Goal: Task Accomplishment & Management: Manage account settings

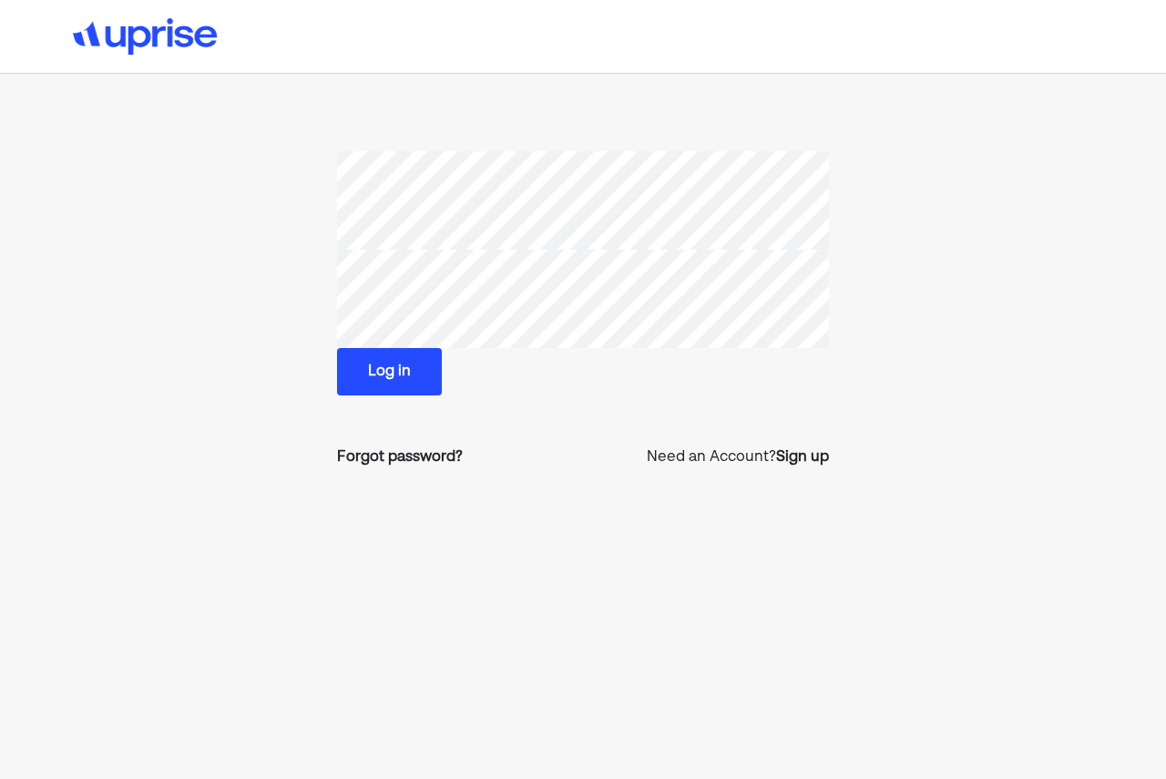
click at [356, 402] on div "Log in Forgot password? Need an Account? Sign up" at bounding box center [583, 316] width 492 height 331
click at [369, 392] on button "Log in" at bounding box center [389, 371] width 105 height 47
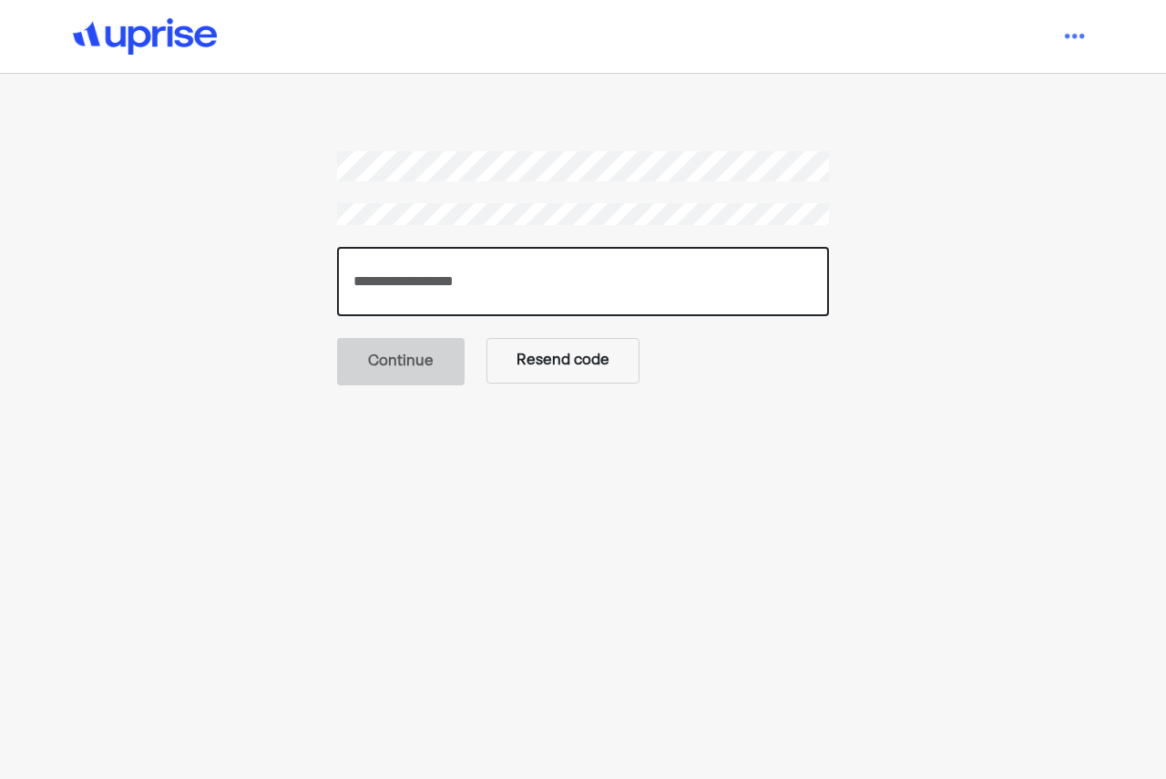
click at [460, 276] on input "number" at bounding box center [583, 281] width 492 height 69
paste input "******"
type input "******"
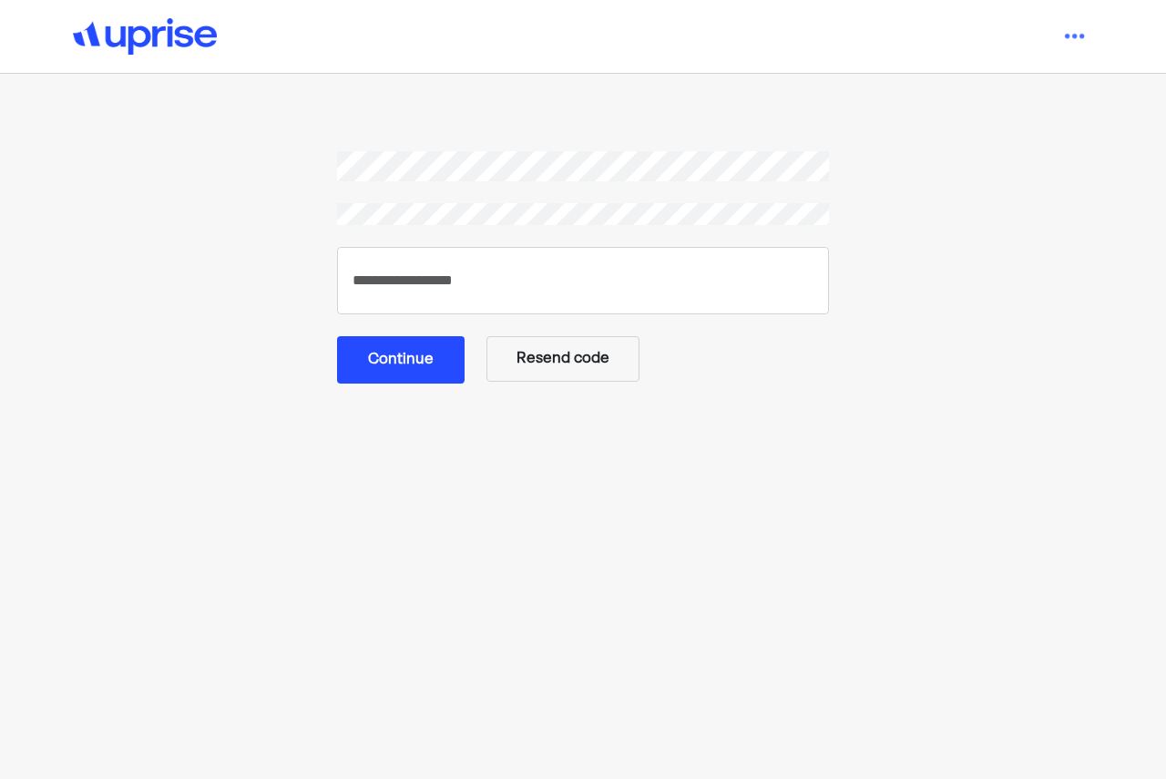
click at [384, 355] on button "Continue" at bounding box center [400, 359] width 127 height 47
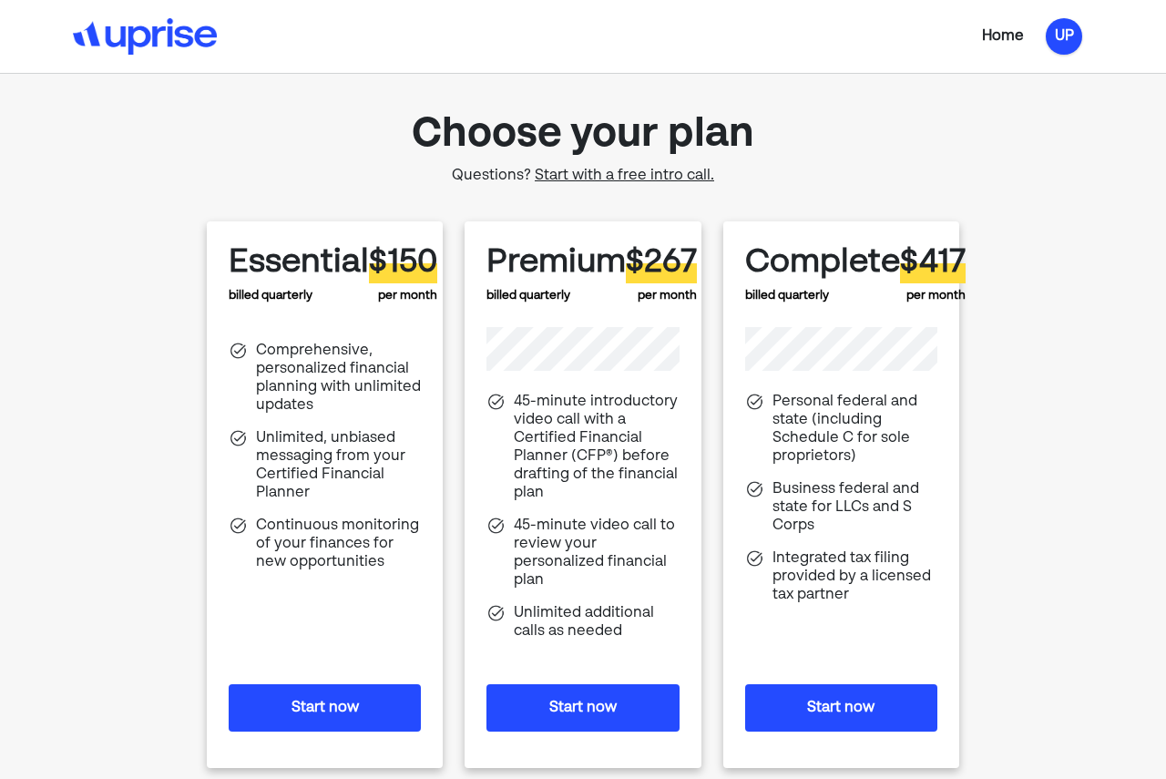
click at [1052, 40] on div "UP" at bounding box center [1063, 36] width 36 height 36
click at [1043, 65] on div "Settings" at bounding box center [1042, 80] width 97 height 34
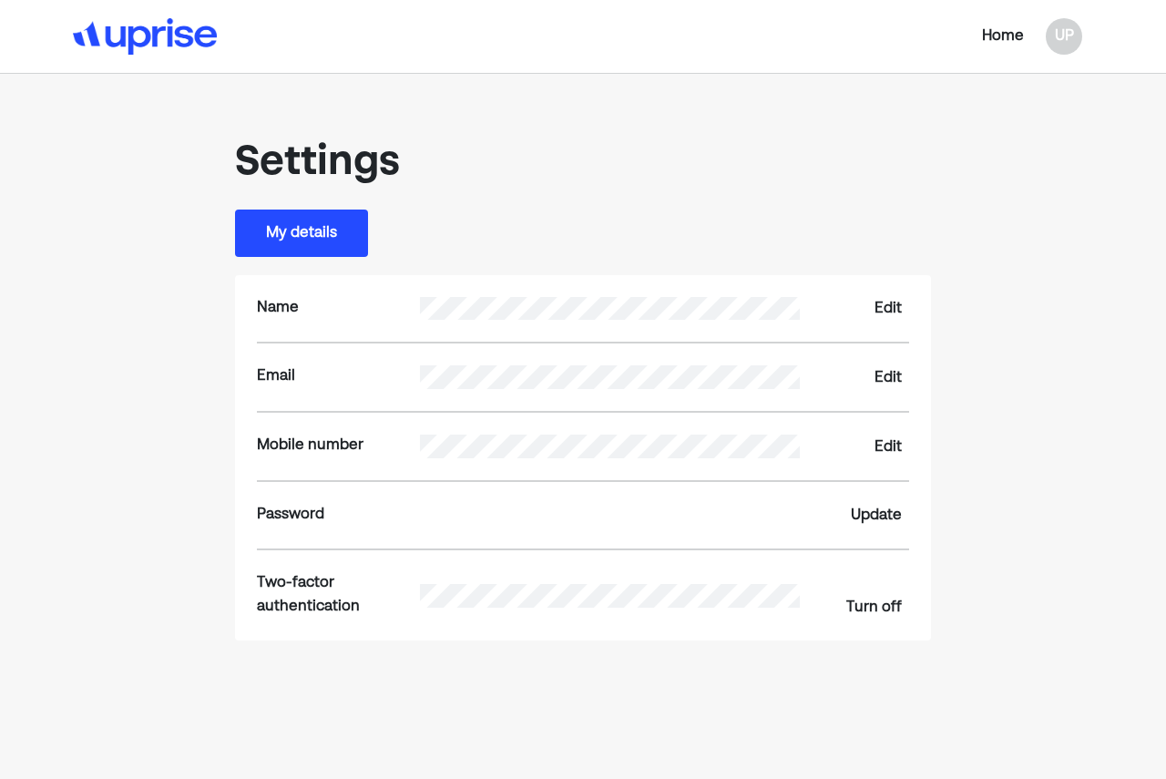
click at [880, 296] on div "Name Edit" at bounding box center [582, 308] width 651 height 67
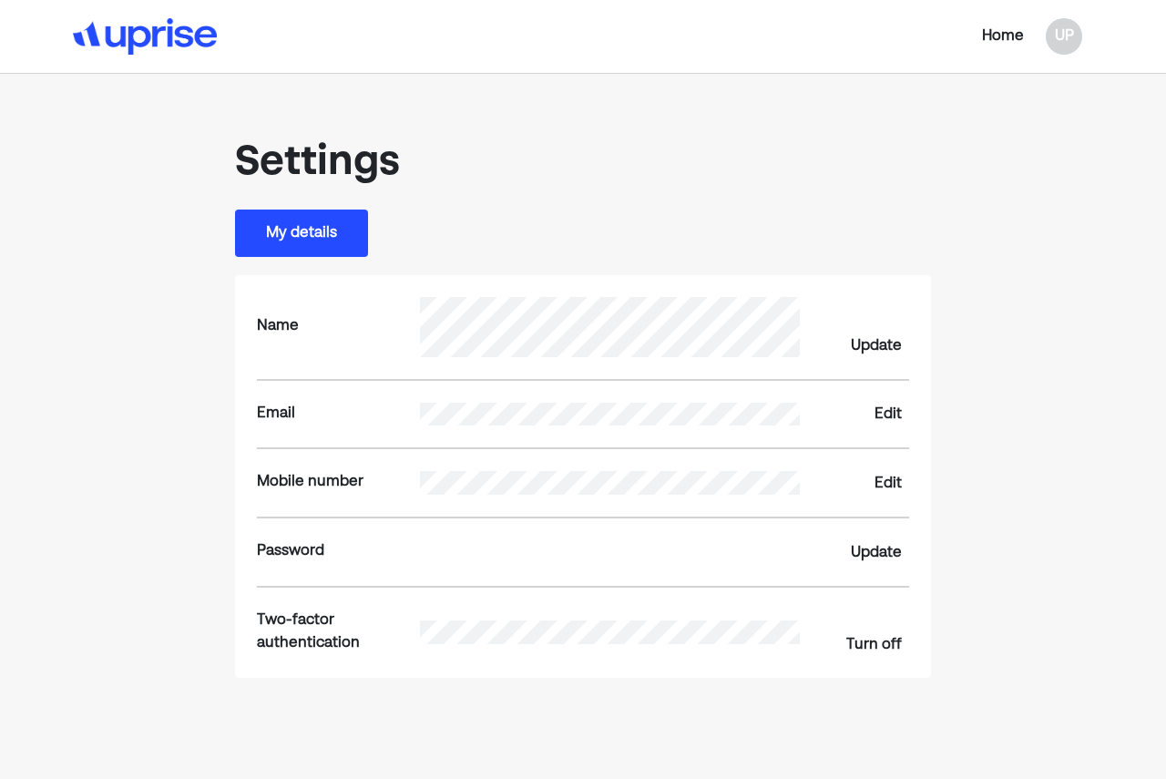
click at [879, 329] on div "Name Update" at bounding box center [582, 327] width 651 height 104
click at [879, 337] on div "Update" at bounding box center [876, 346] width 51 height 22
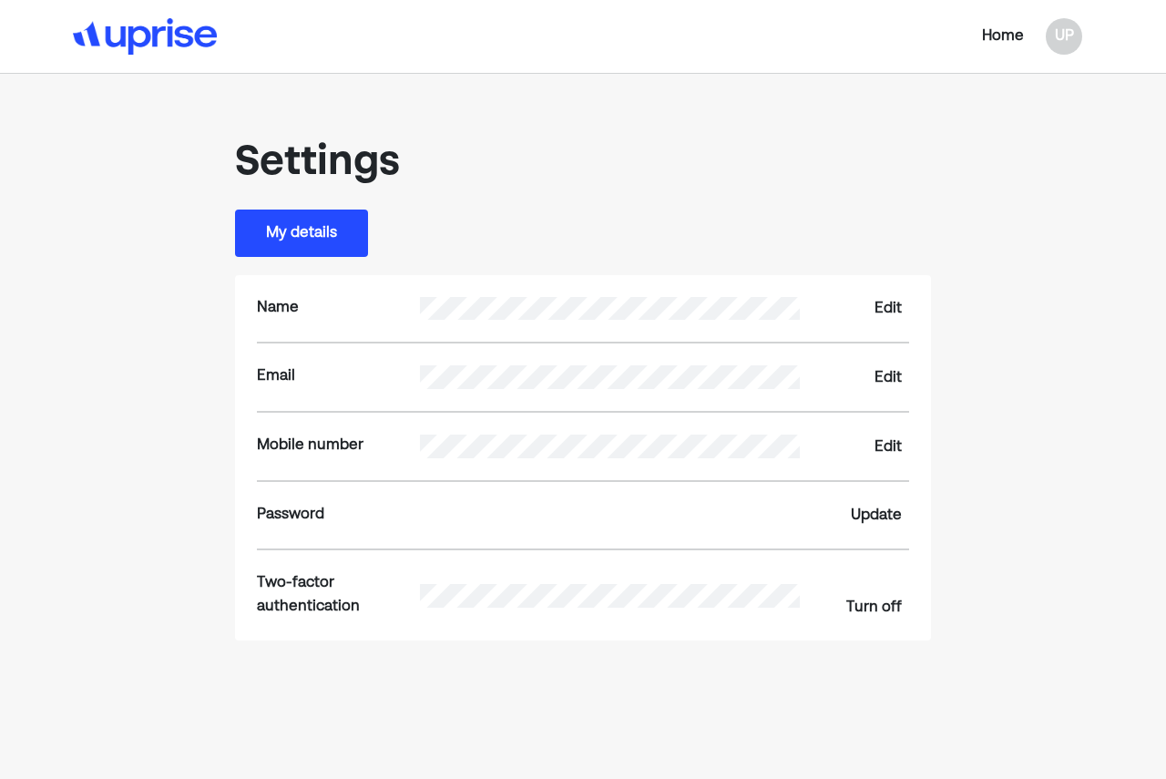
click at [270, 228] on button "My details" at bounding box center [301, 232] width 133 height 47
click at [892, 301] on div "Edit" at bounding box center [887, 309] width 27 height 22
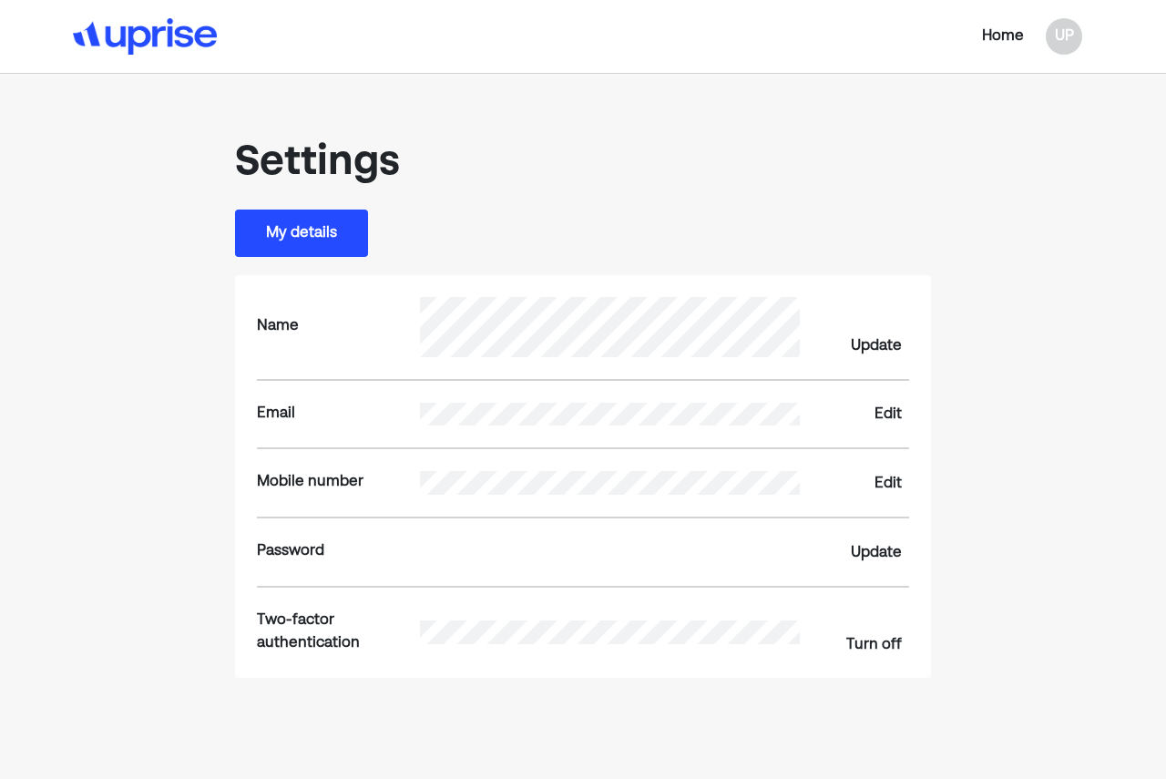
click at [585, 252] on div "My details" at bounding box center [582, 232] width 695 height 47
click at [871, 352] on div "Update" at bounding box center [876, 346] width 51 height 22
click at [861, 333] on div "Name Update" at bounding box center [582, 327] width 651 height 104
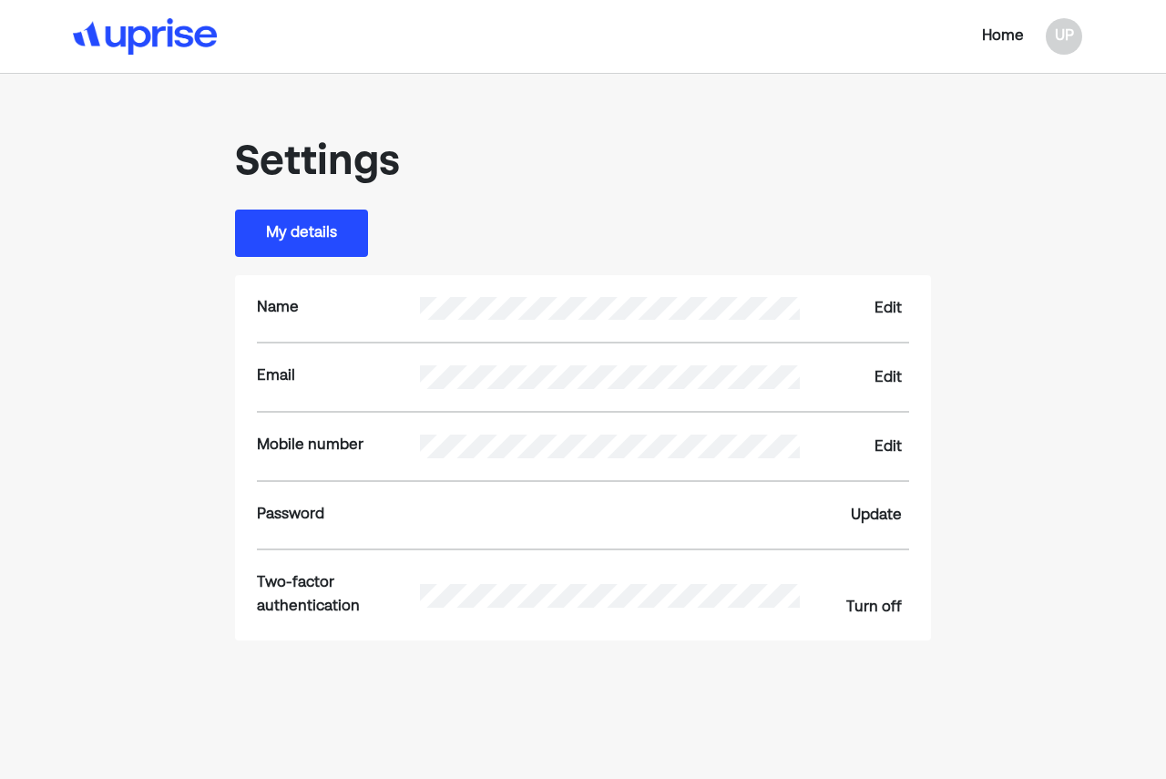
click at [883, 300] on div "Edit" at bounding box center [887, 309] width 27 height 22
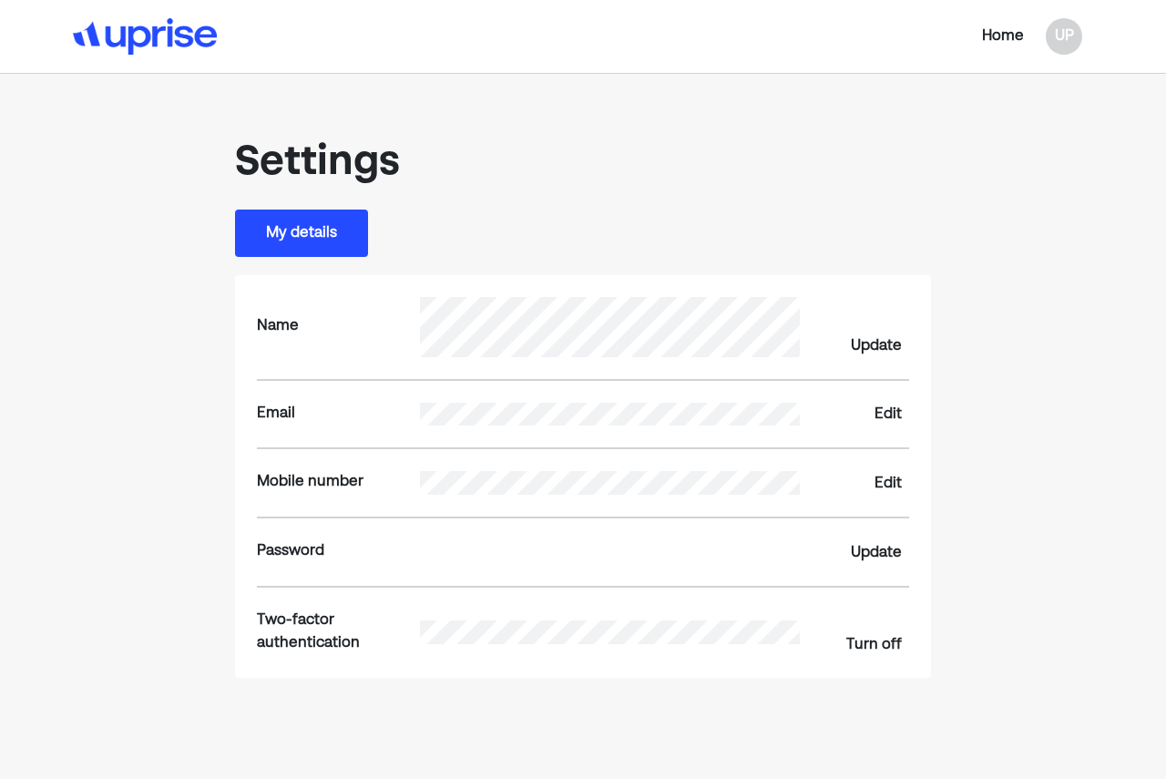
click at [283, 235] on button "My details" at bounding box center [301, 232] width 133 height 47
